Goal: Information Seeking & Learning: Learn about a topic

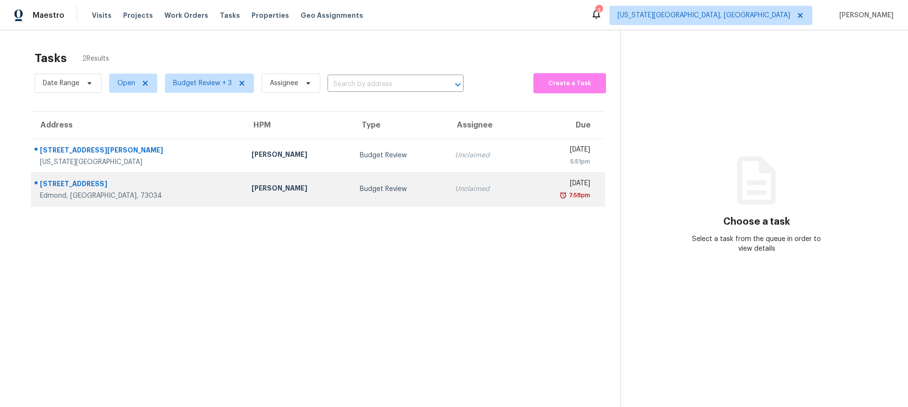
click at [360, 193] on div "Budget Review" at bounding box center [400, 189] width 80 height 10
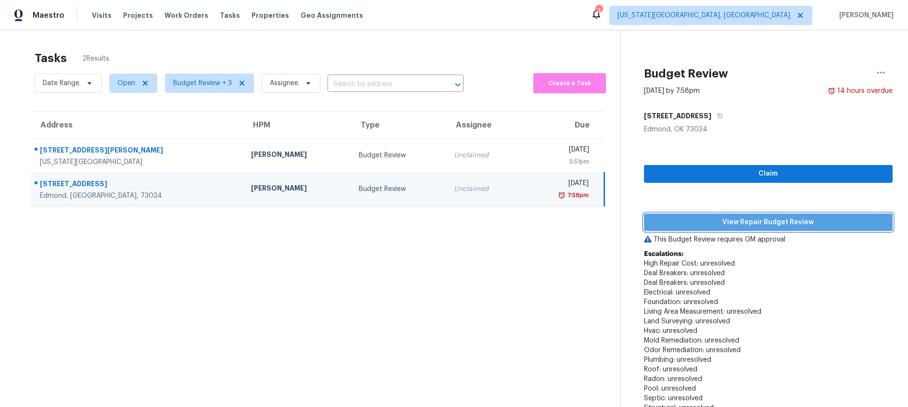
click at [705, 219] on span "View Repair Budget Review" at bounding box center [768, 223] width 233 height 12
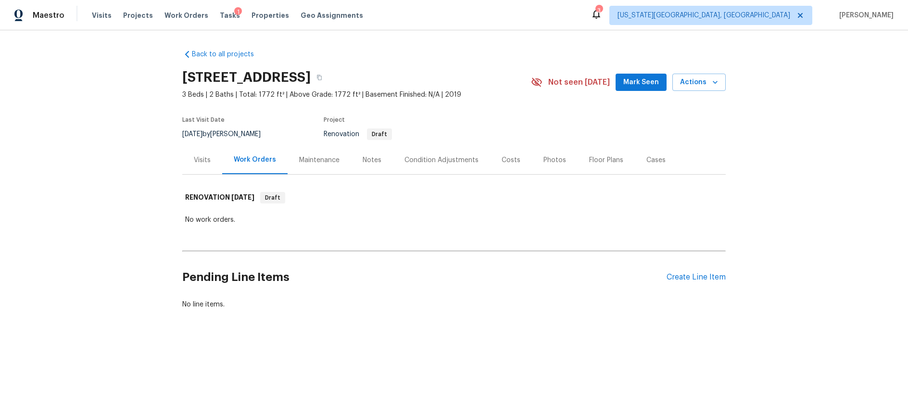
click at [199, 158] on div "Visits" at bounding box center [202, 160] width 17 height 10
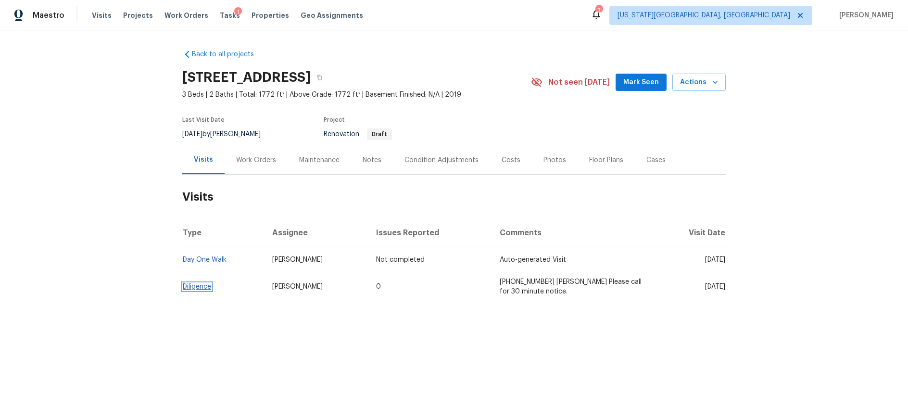
click at [196, 287] on link "Diligence" at bounding box center [197, 286] width 28 height 7
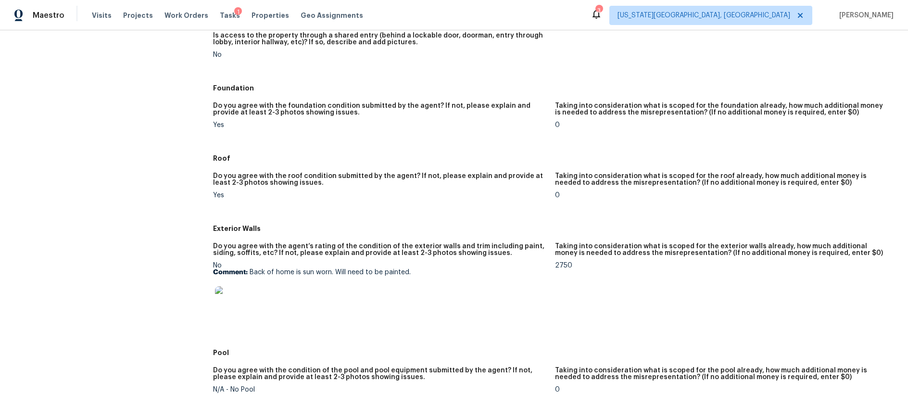
scroll to position [267, 0]
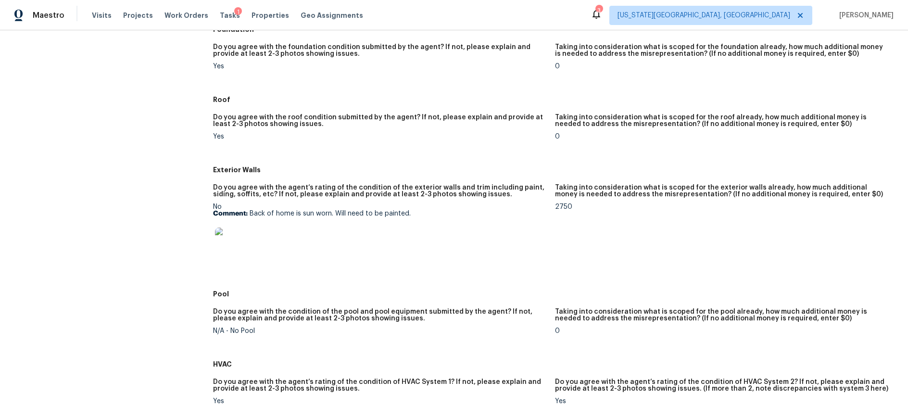
click at [237, 240] on img at bounding box center [230, 243] width 31 height 31
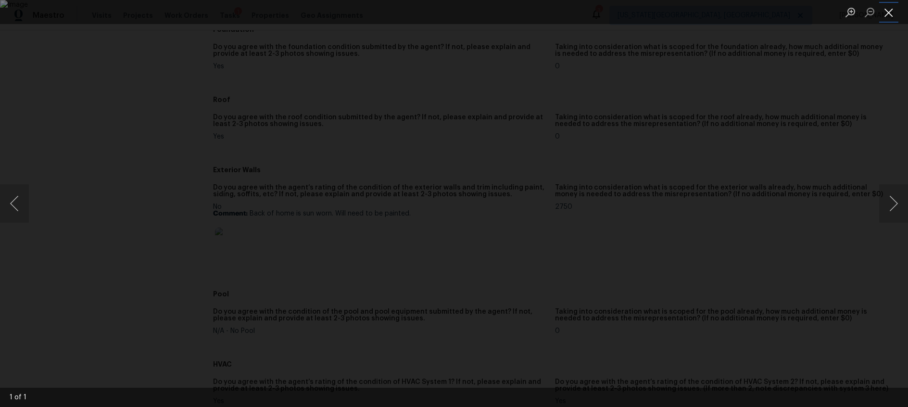
click at [885, 12] on button "Close lightbox" at bounding box center [888, 12] width 19 height 17
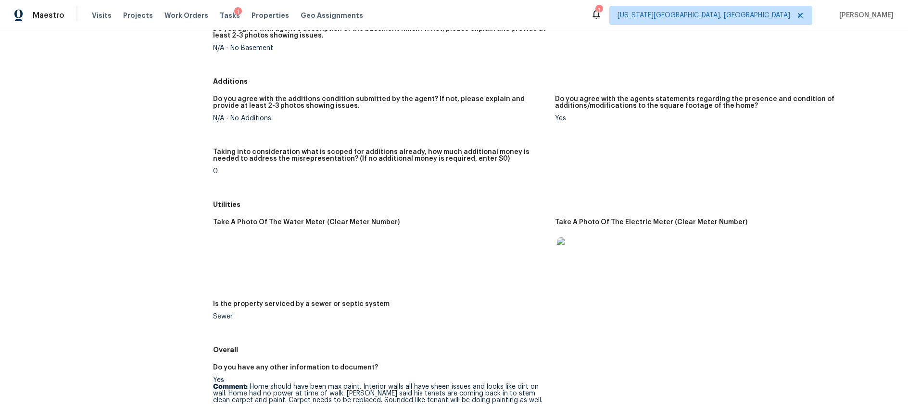
scroll to position [1169, 0]
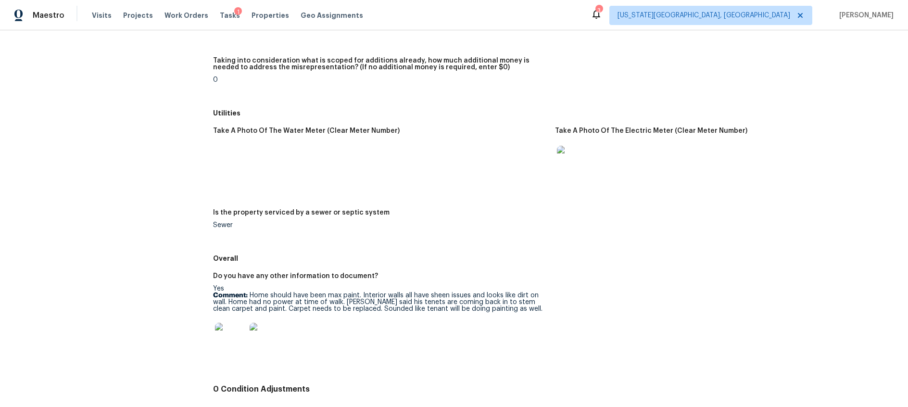
click at [215, 347] on img at bounding box center [230, 338] width 31 height 31
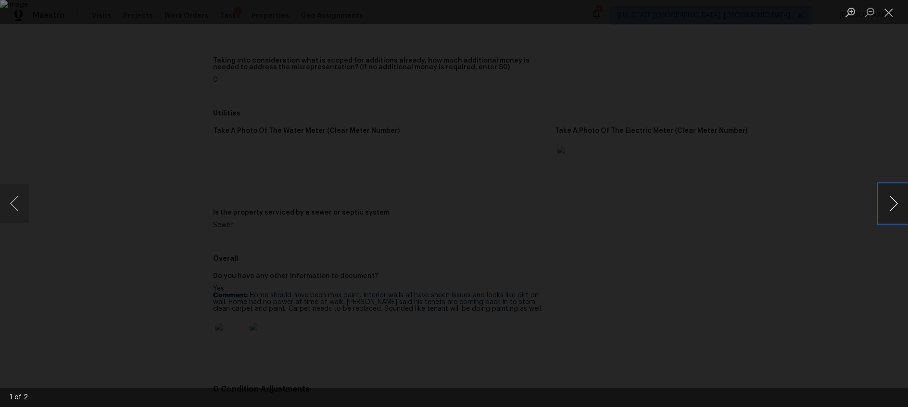
click at [892, 202] on button "Next image" at bounding box center [893, 203] width 29 height 38
click at [892, 12] on button "Close lightbox" at bounding box center [888, 12] width 19 height 17
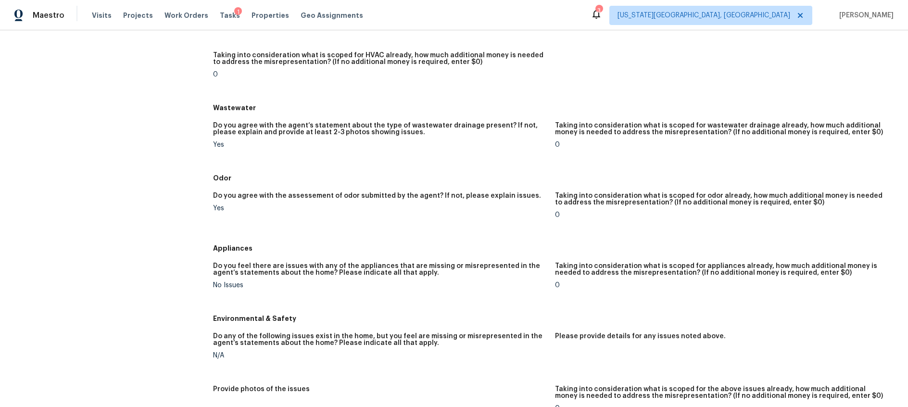
scroll to position [0, 0]
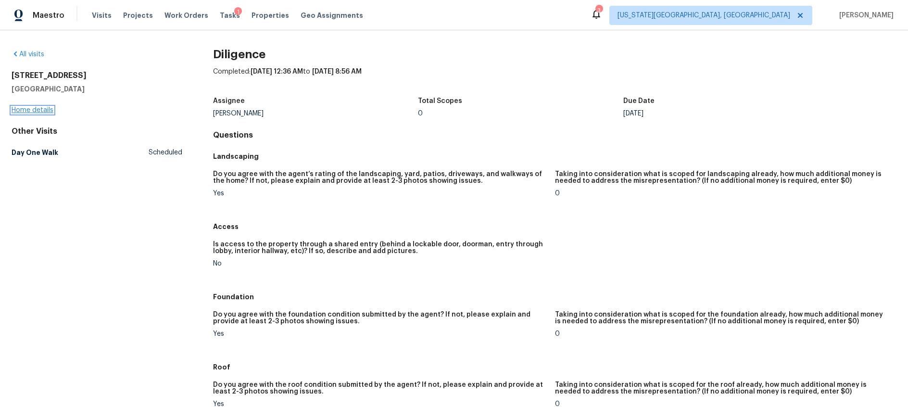
click at [37, 110] on link "Home details" at bounding box center [33, 110] width 42 height 7
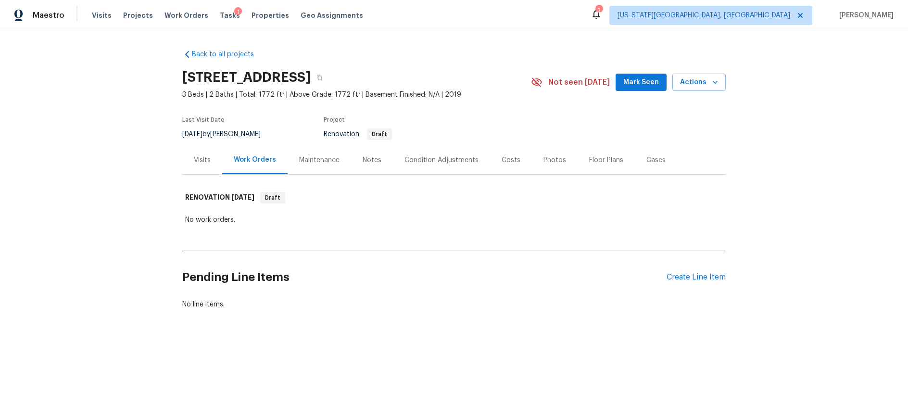
click at [510, 160] on div "Costs" at bounding box center [511, 160] width 19 height 10
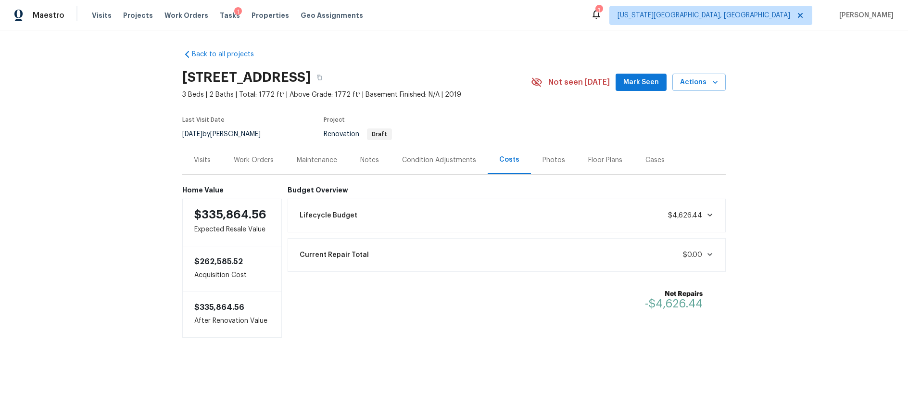
click at [710, 217] on icon at bounding box center [710, 215] width 5 height 3
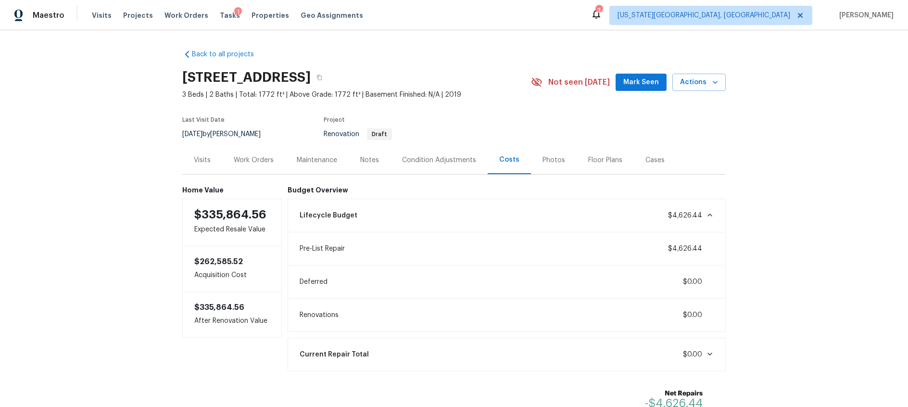
click at [423, 155] on div "Condition Adjustments" at bounding box center [439, 160] width 74 height 10
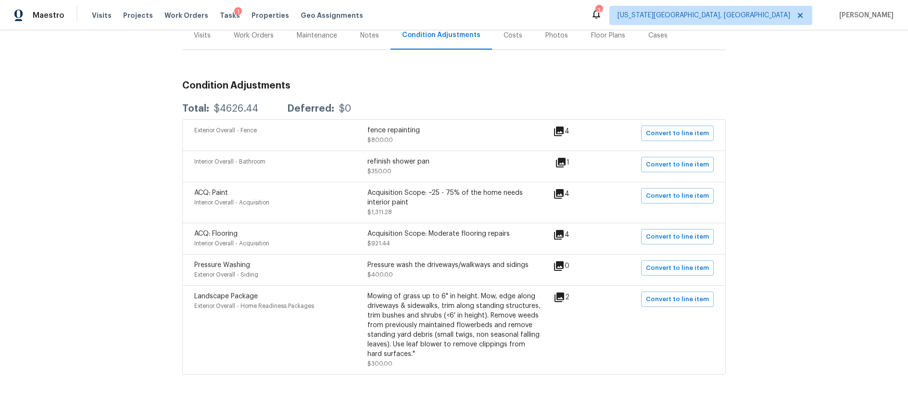
scroll to position [125, 0]
click at [565, 234] on icon at bounding box center [559, 235] width 12 height 12
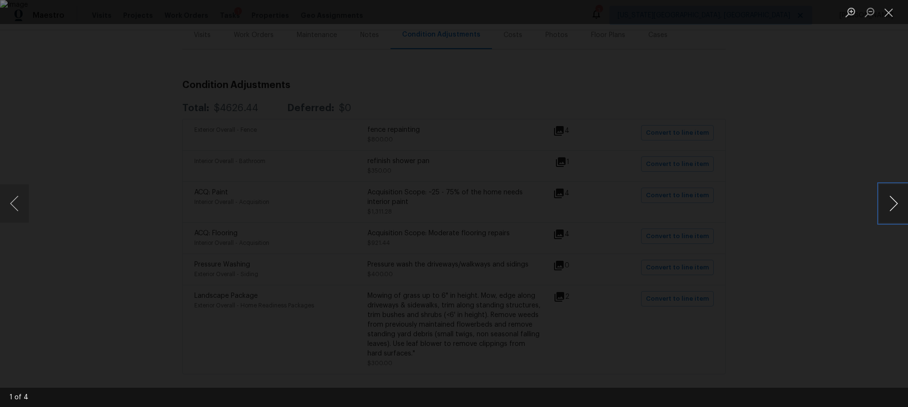
click at [894, 201] on button "Next image" at bounding box center [893, 203] width 29 height 38
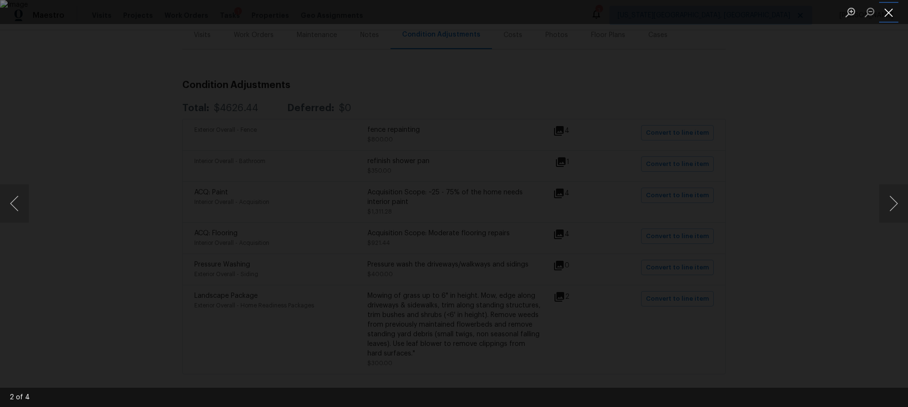
click at [885, 13] on button "Close lightbox" at bounding box center [888, 12] width 19 height 17
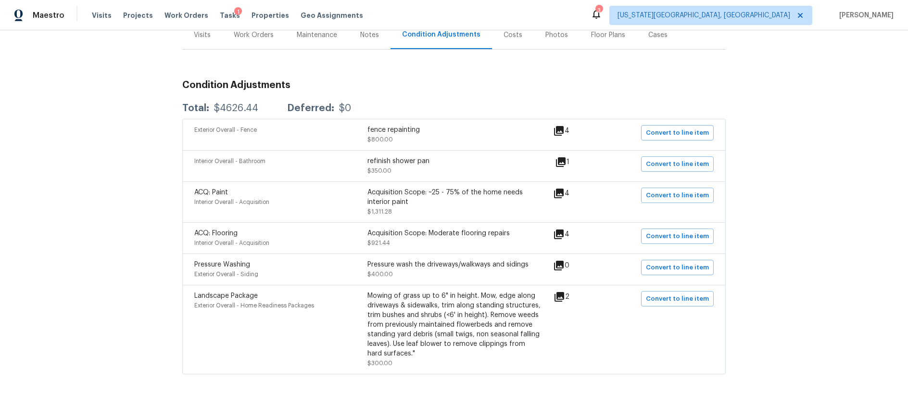
click at [198, 36] on div "Visits" at bounding box center [202, 35] width 17 height 10
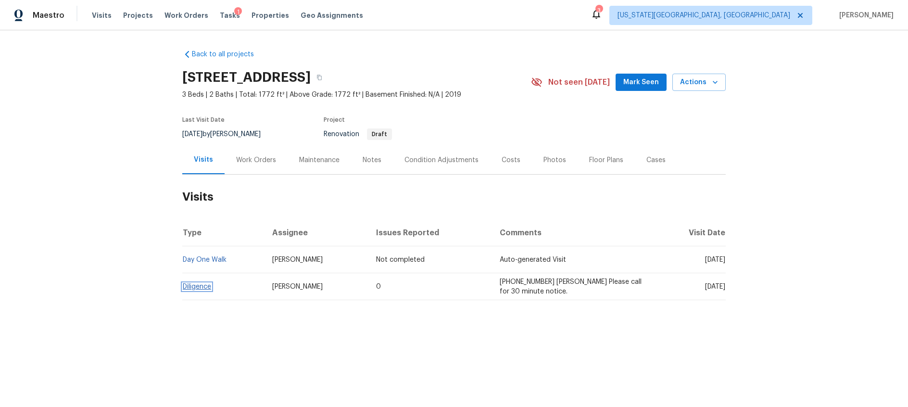
click at [190, 285] on link "Diligence" at bounding box center [197, 286] width 28 height 7
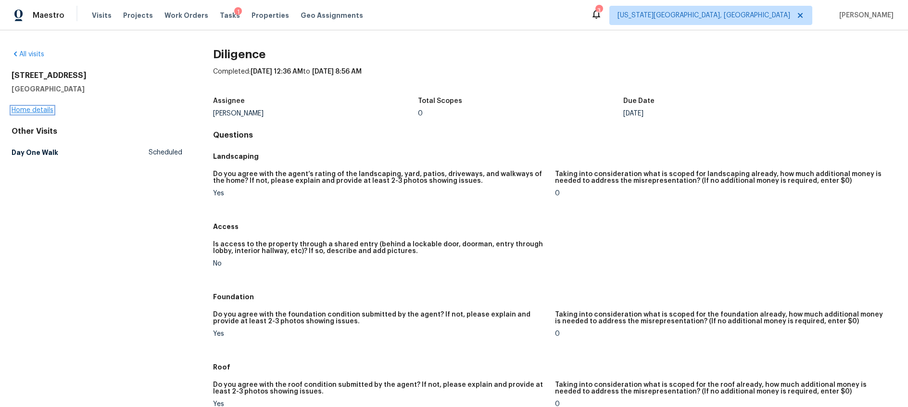
click at [48, 109] on link "Home details" at bounding box center [33, 110] width 42 height 7
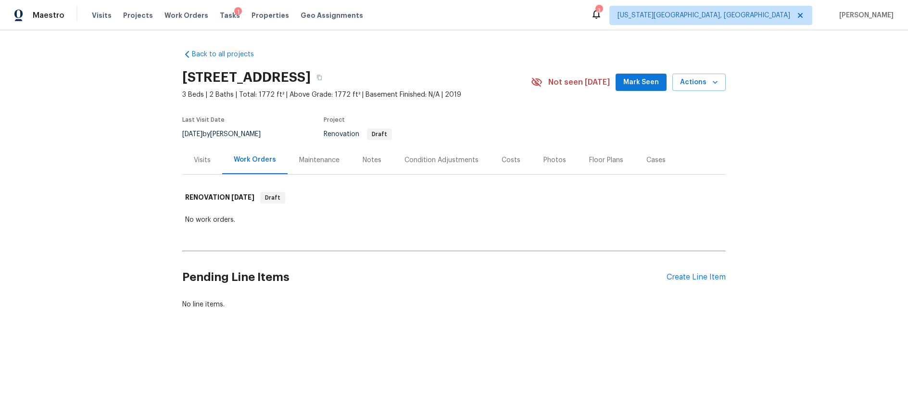
click at [508, 162] on div "Costs" at bounding box center [511, 160] width 19 height 10
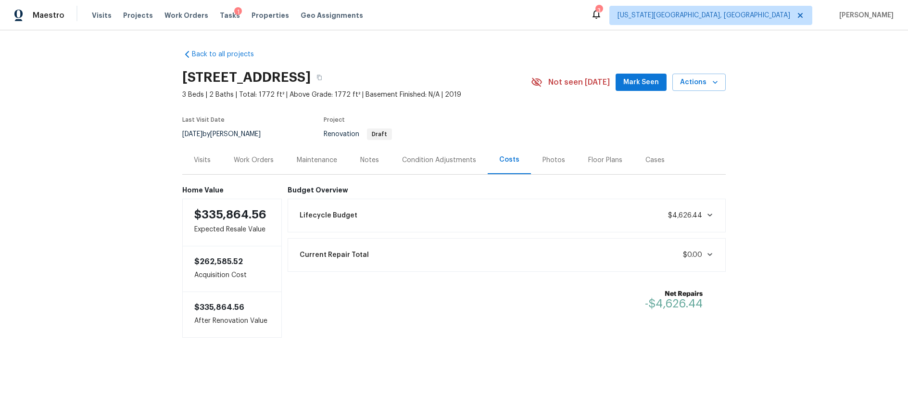
click at [720, 215] on div "Lifecycle Budget $4,626.44" at bounding box center [507, 216] width 439 height 34
click at [712, 216] on icon at bounding box center [710, 215] width 8 height 8
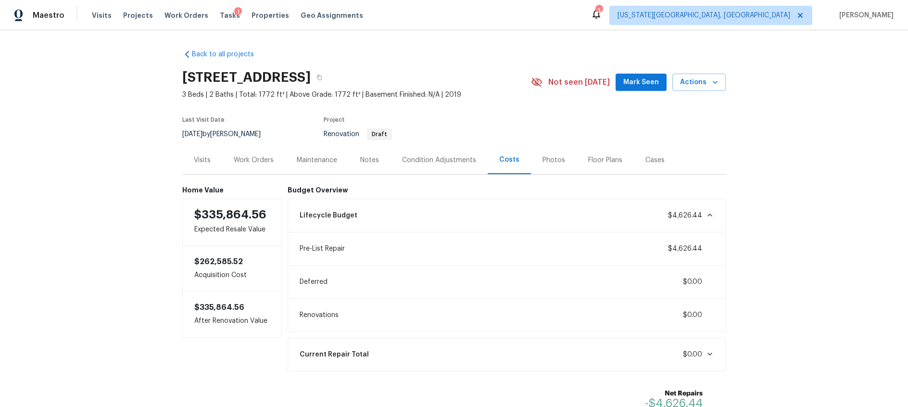
click at [259, 162] on div "Work Orders" at bounding box center [254, 160] width 40 height 10
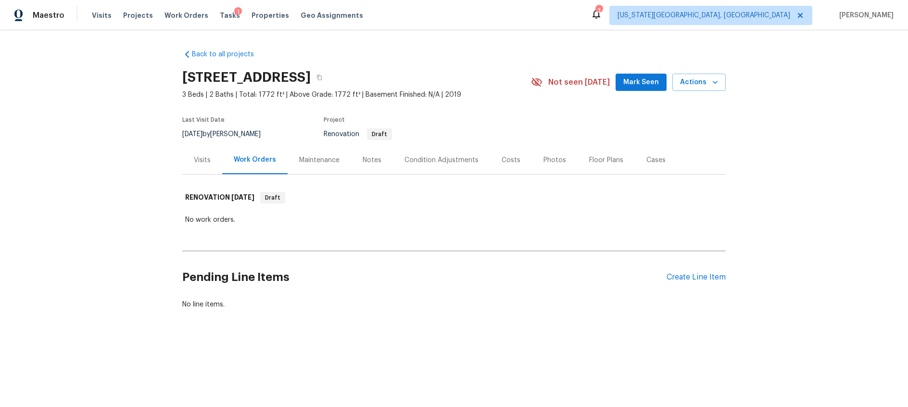
click at [514, 162] on div "Costs" at bounding box center [511, 160] width 19 height 10
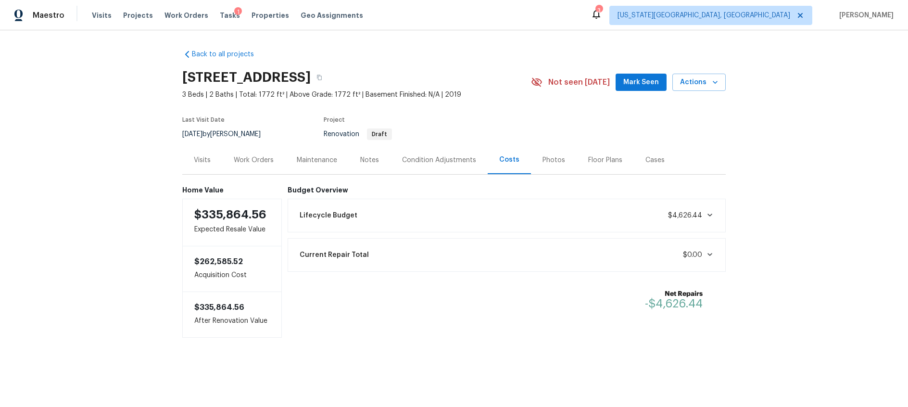
click at [705, 214] on span at bounding box center [708, 215] width 12 height 8
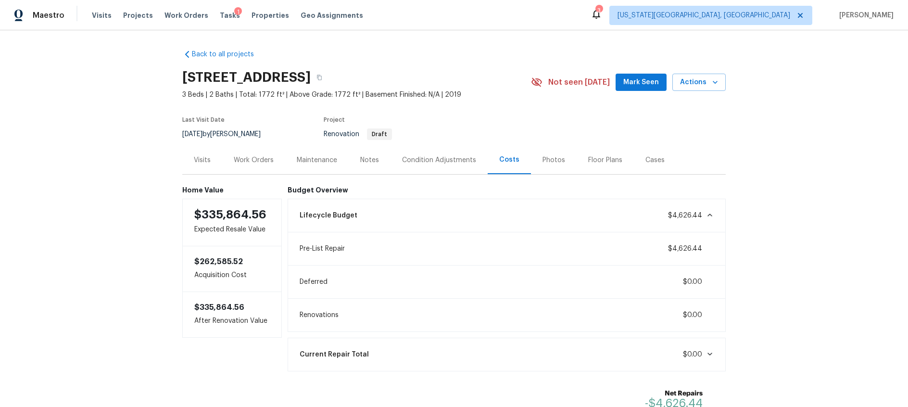
click at [257, 161] on div "Work Orders" at bounding box center [254, 160] width 40 height 10
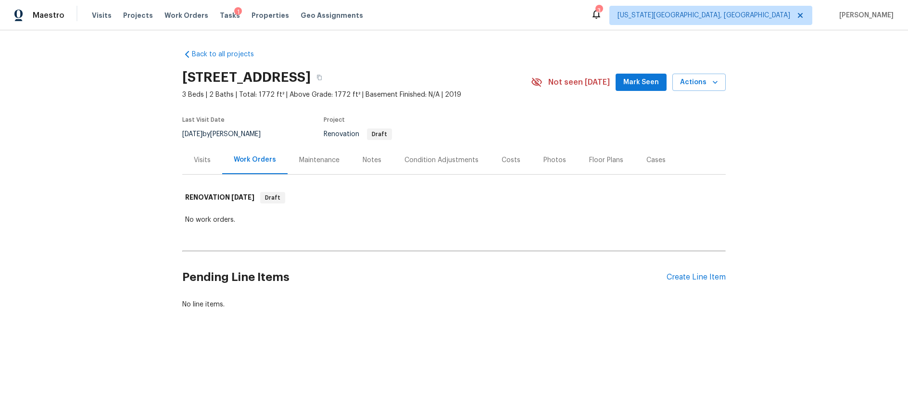
click at [512, 161] on div "Costs" at bounding box center [511, 160] width 19 height 10
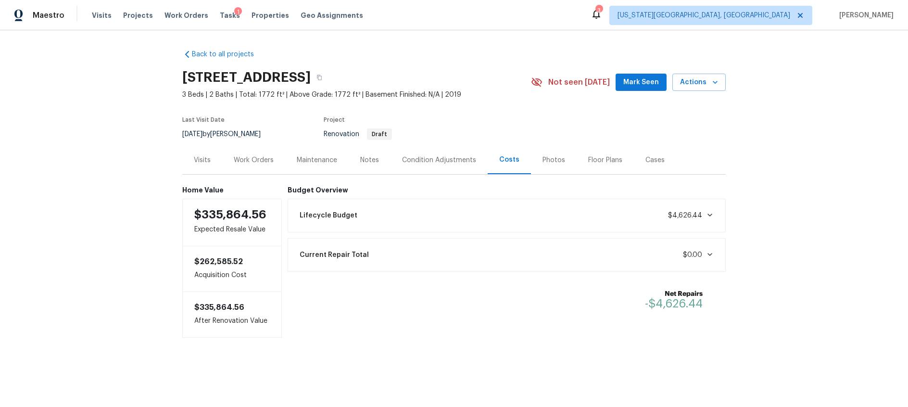
click at [253, 158] on div "Work Orders" at bounding box center [254, 160] width 40 height 10
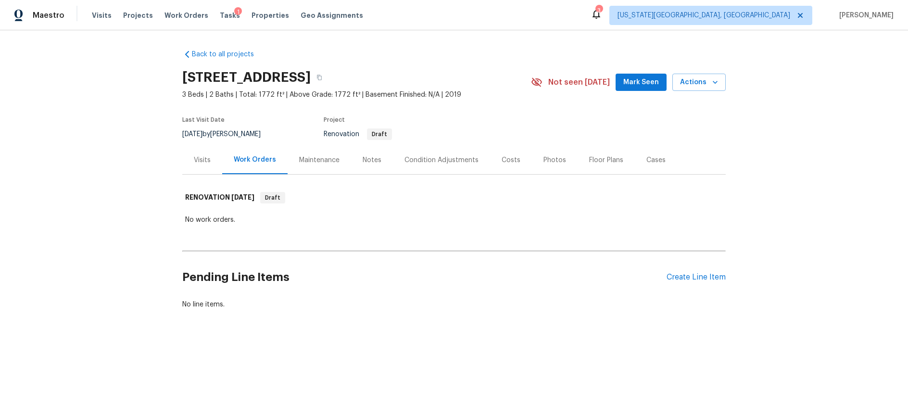
click at [435, 162] on div "Condition Adjustments" at bounding box center [442, 160] width 74 height 10
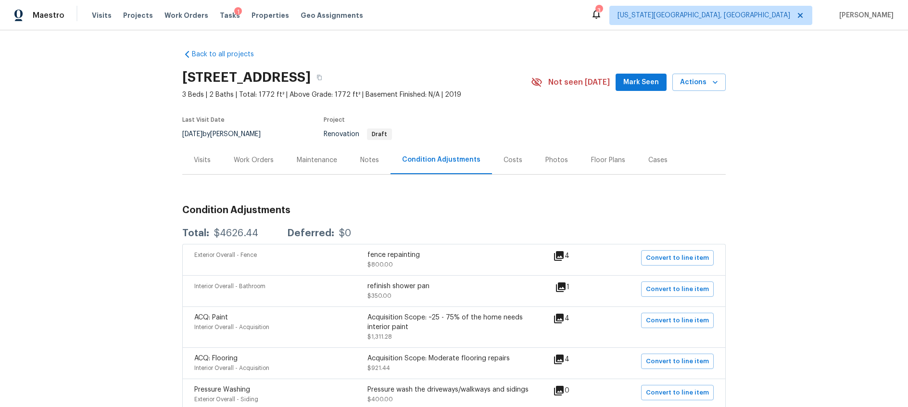
click at [250, 158] on div "Work Orders" at bounding box center [254, 160] width 40 height 10
